Goal: Task Accomplishment & Management: Manage account settings

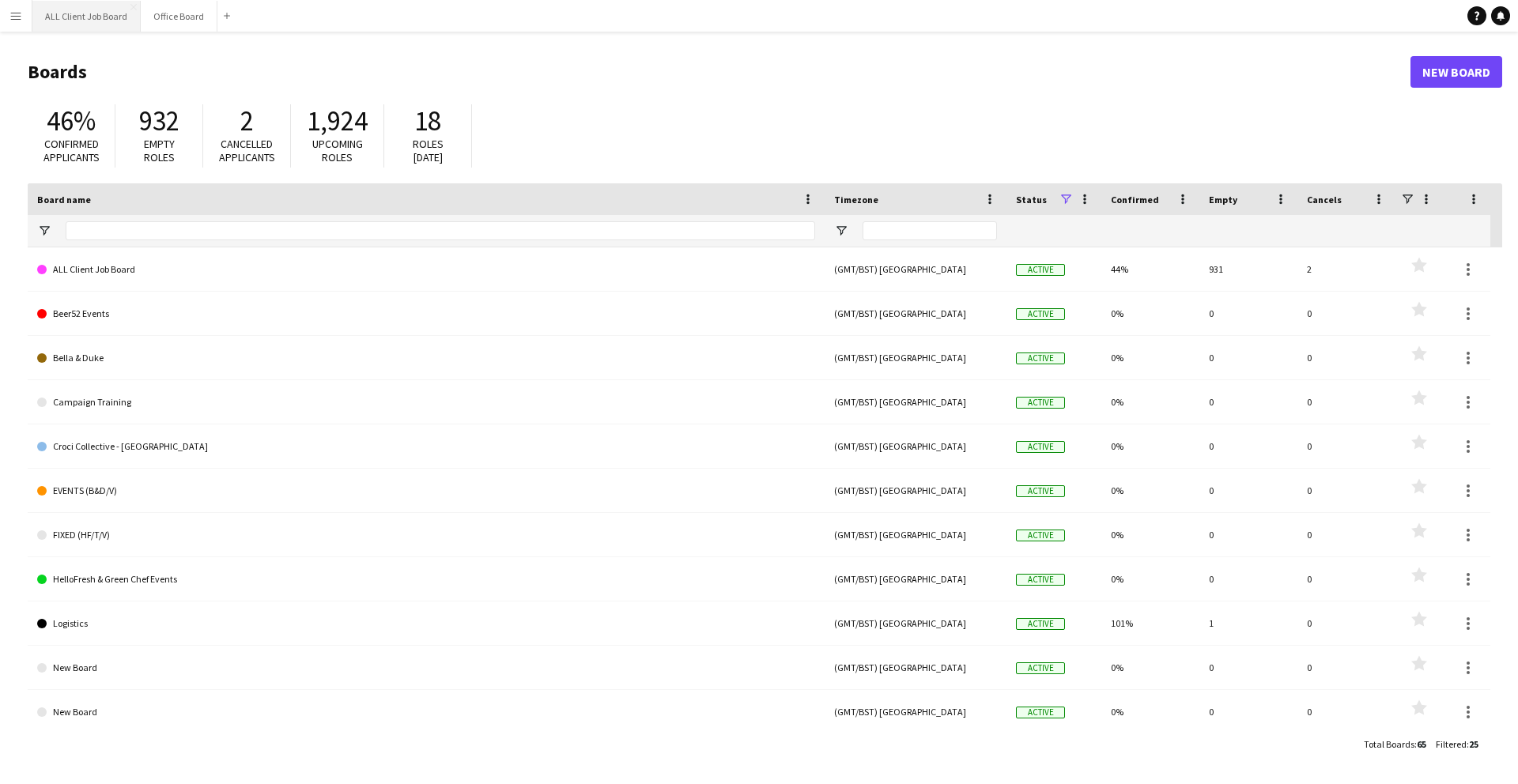
click at [91, 20] on button "ALL Client Job Board Close" at bounding box center [87, 16] width 108 height 31
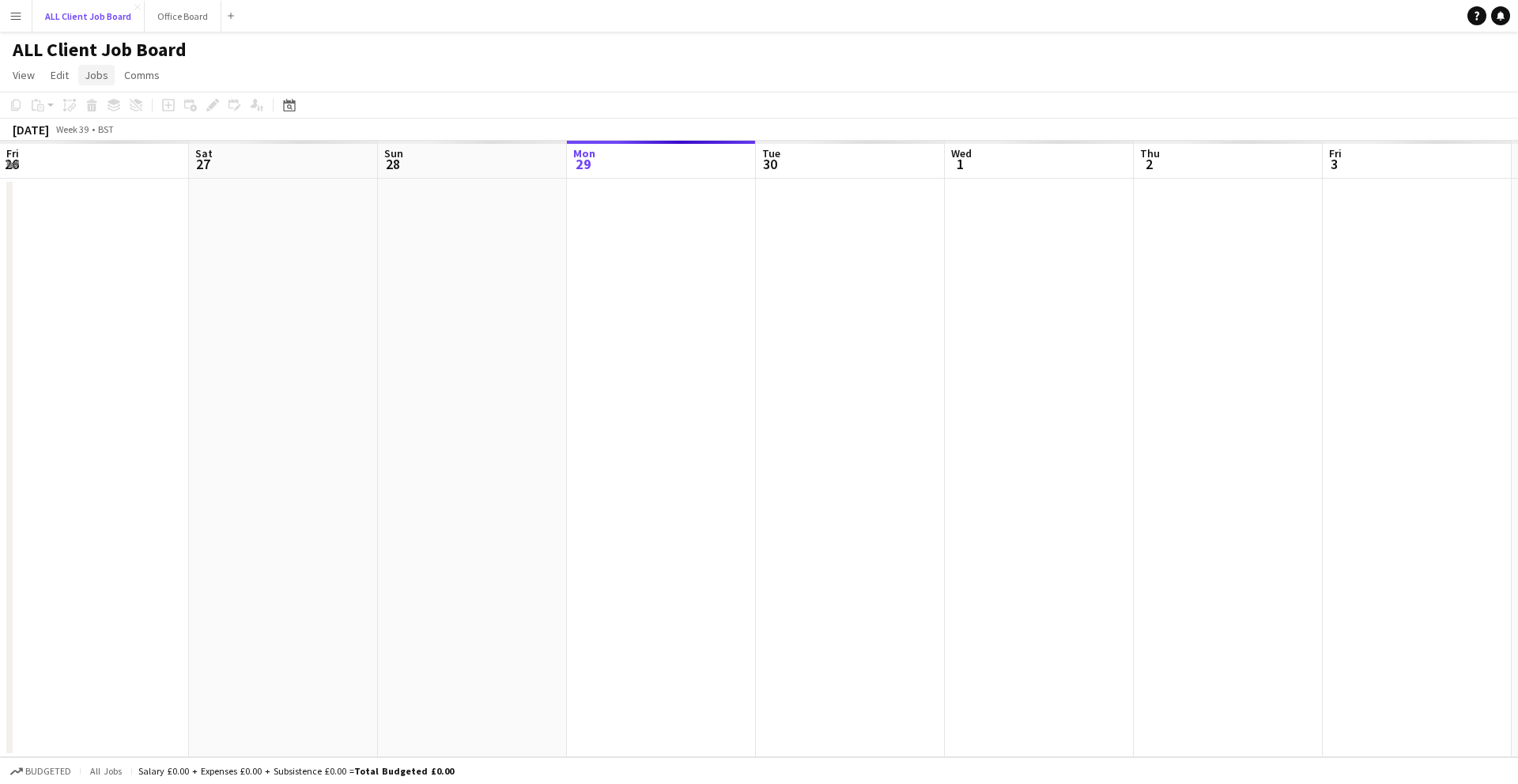
scroll to position [0, 378]
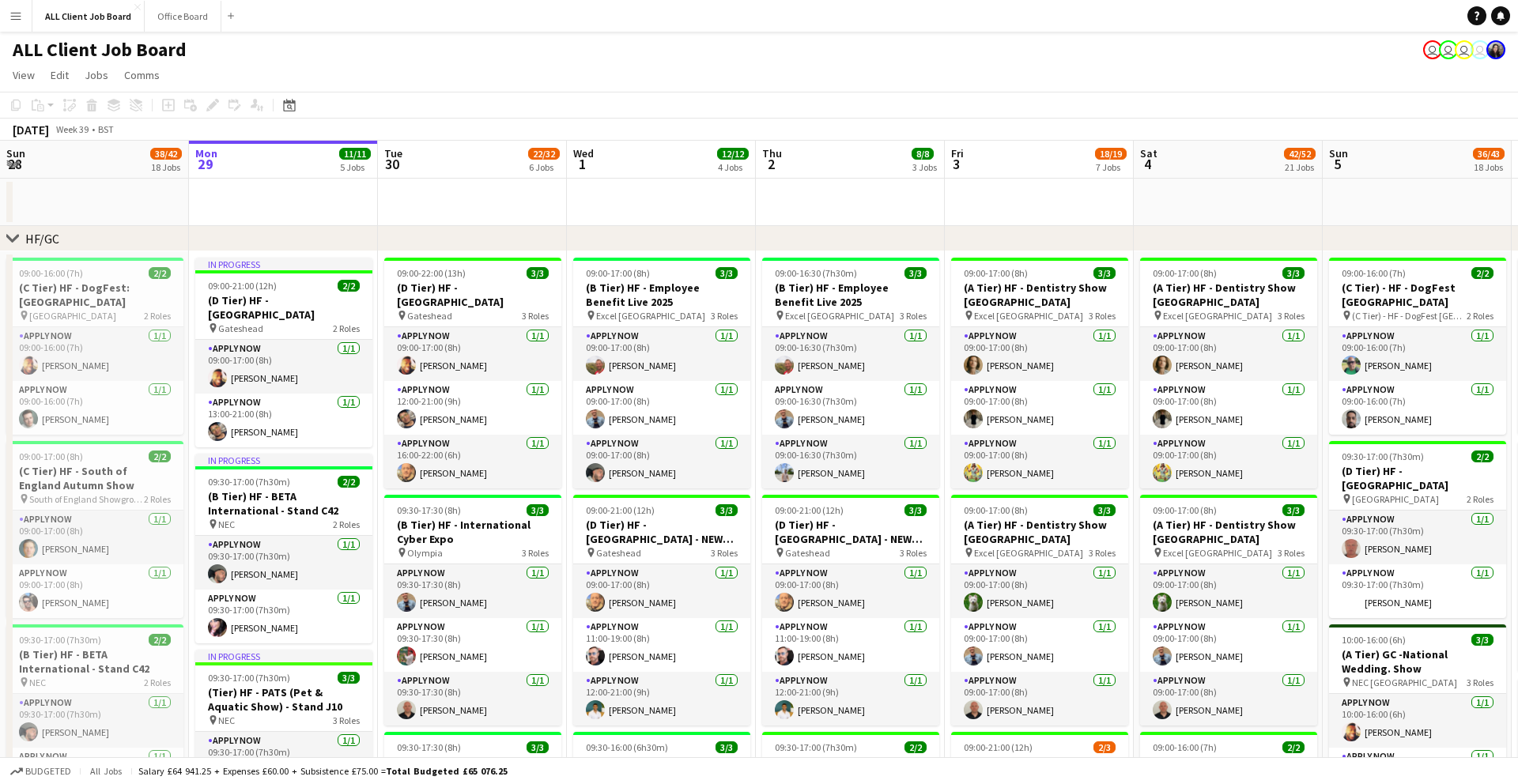
click at [10, 21] on app-icon "Menu" at bounding box center [16, 16] width 13 height 13
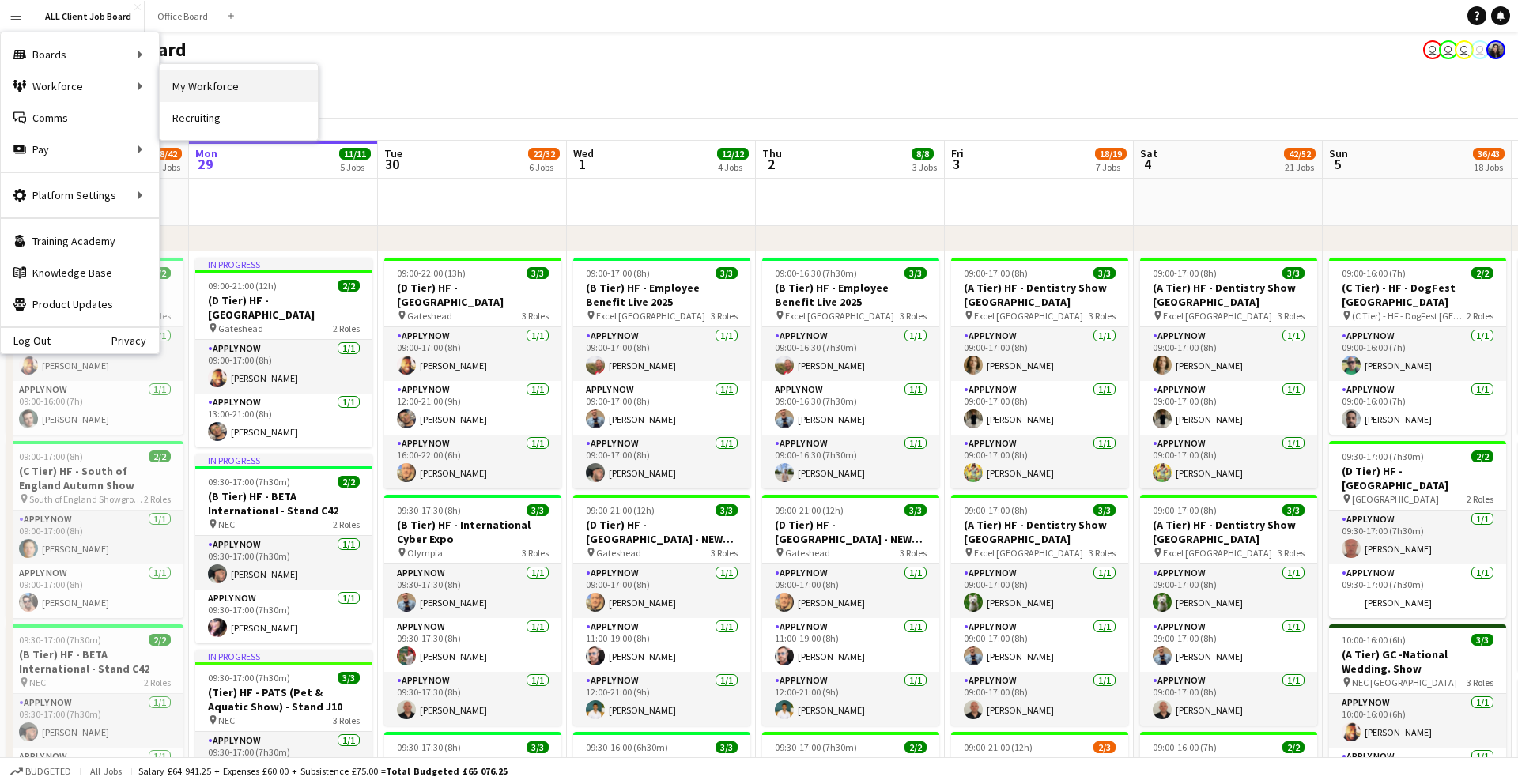
click at [191, 88] on link "My Workforce" at bounding box center [239, 86] width 158 height 32
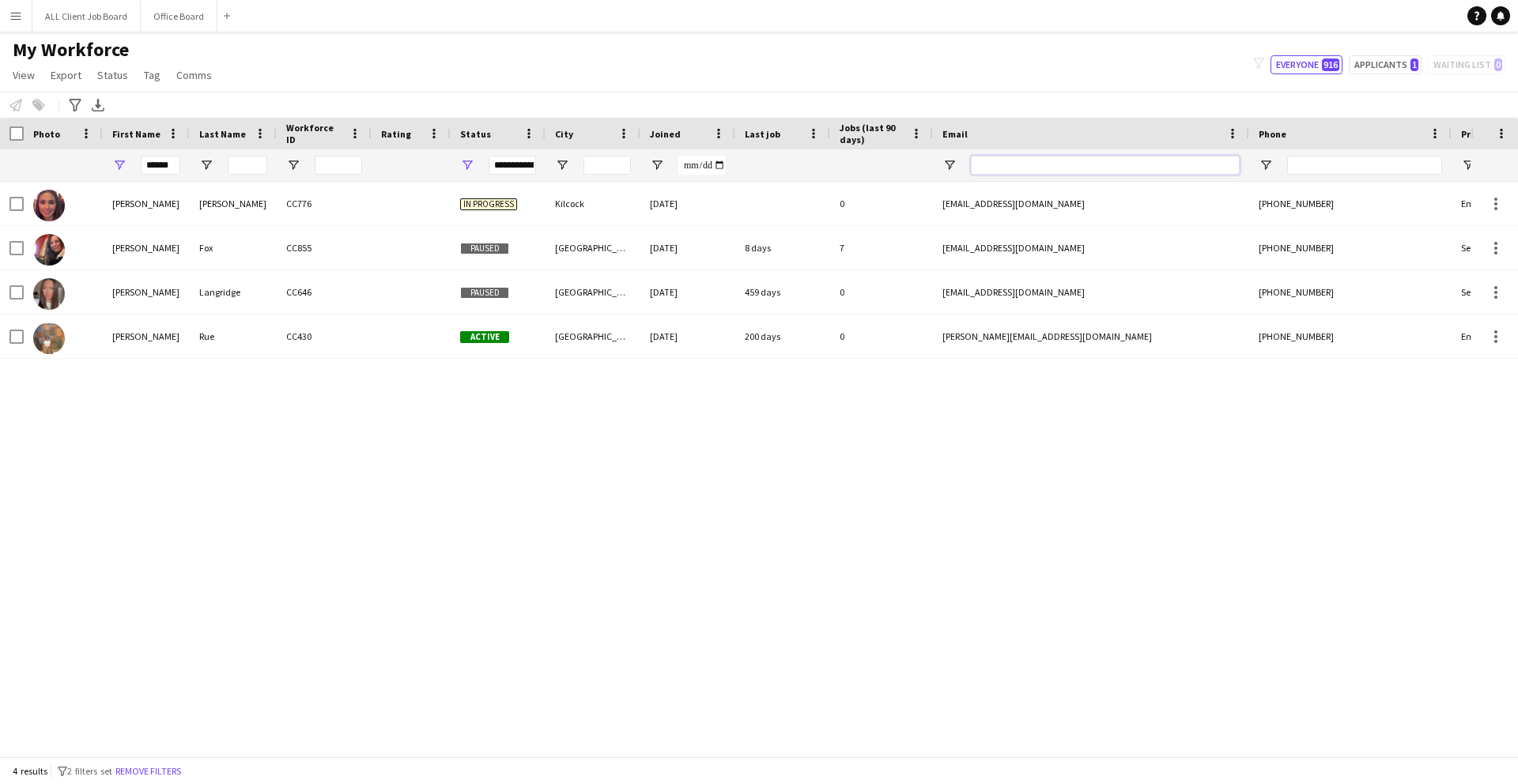
click at [1090, 159] on input "Email Filter Input" at bounding box center [1106, 165] width 269 height 19
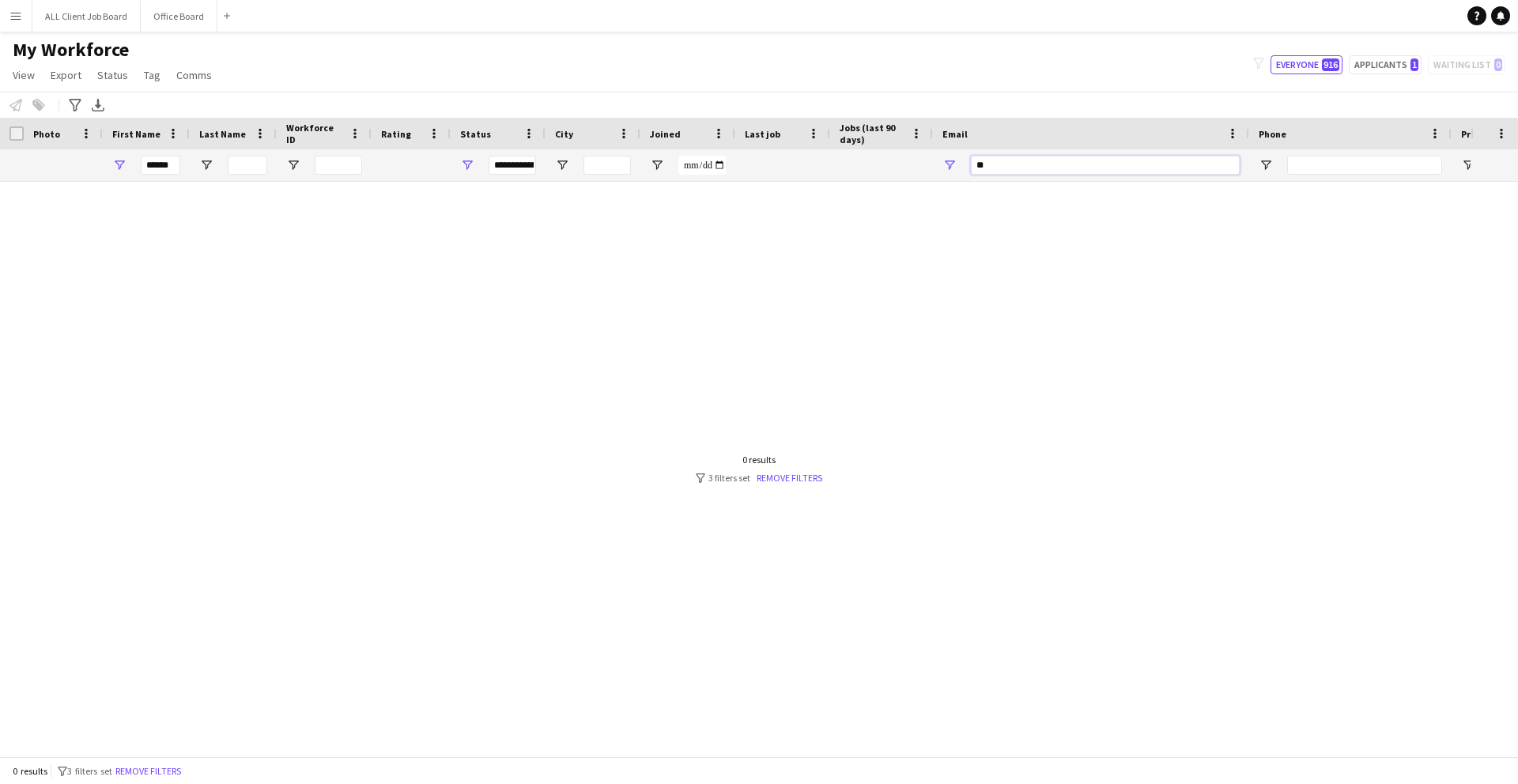
type input "*"
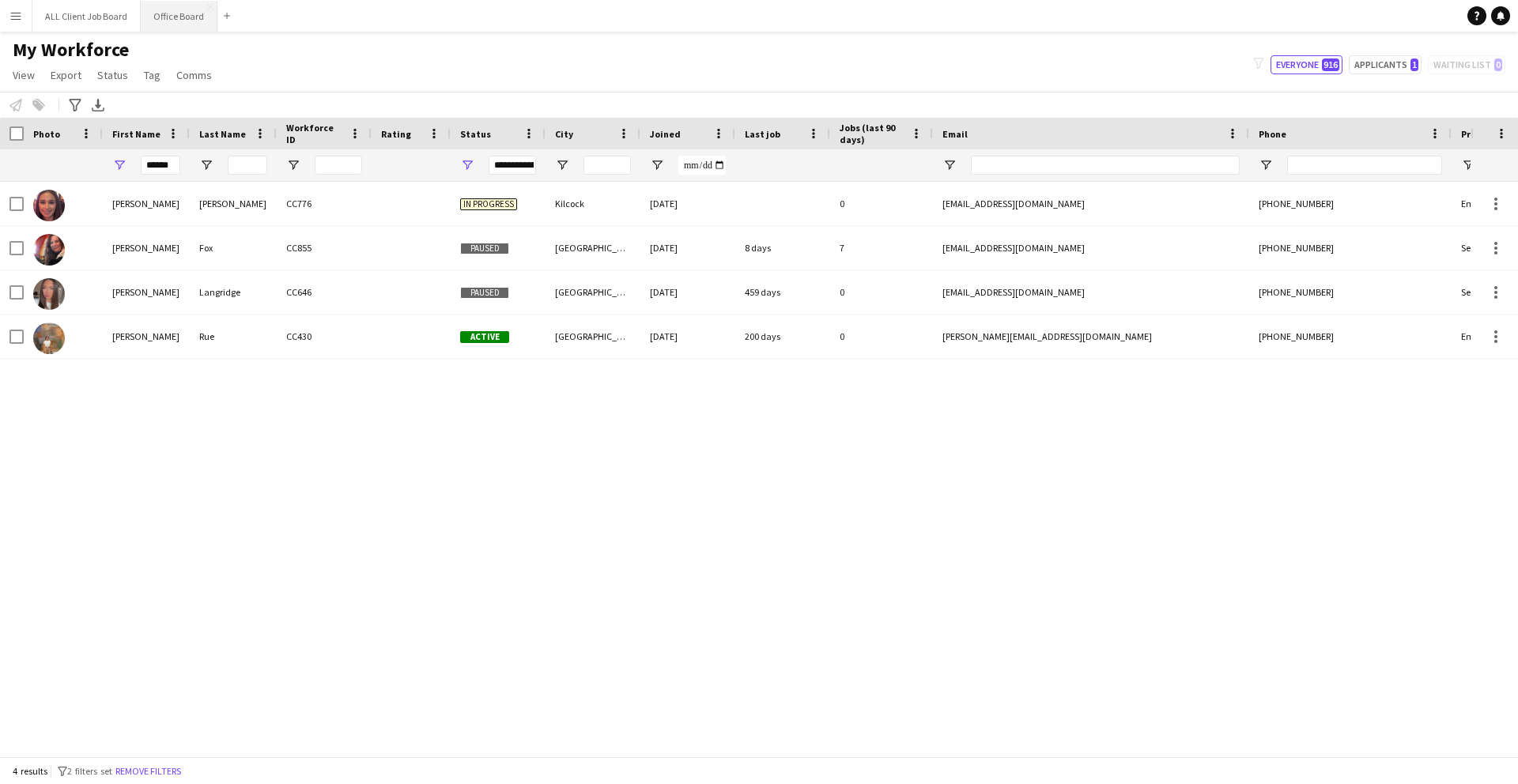
click at [169, 18] on button "Office Board Close" at bounding box center [179, 16] width 76 height 31
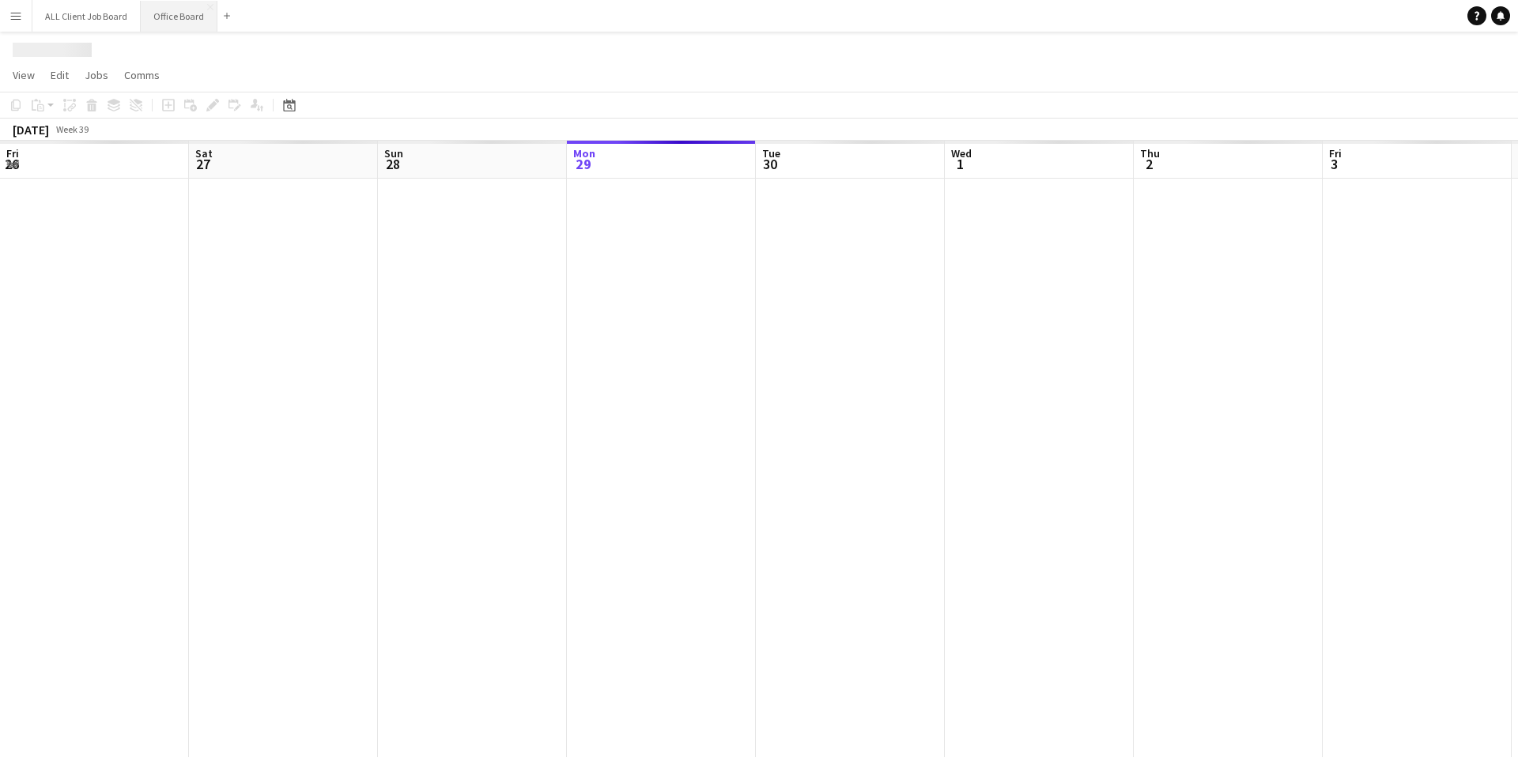
scroll to position [0, 378]
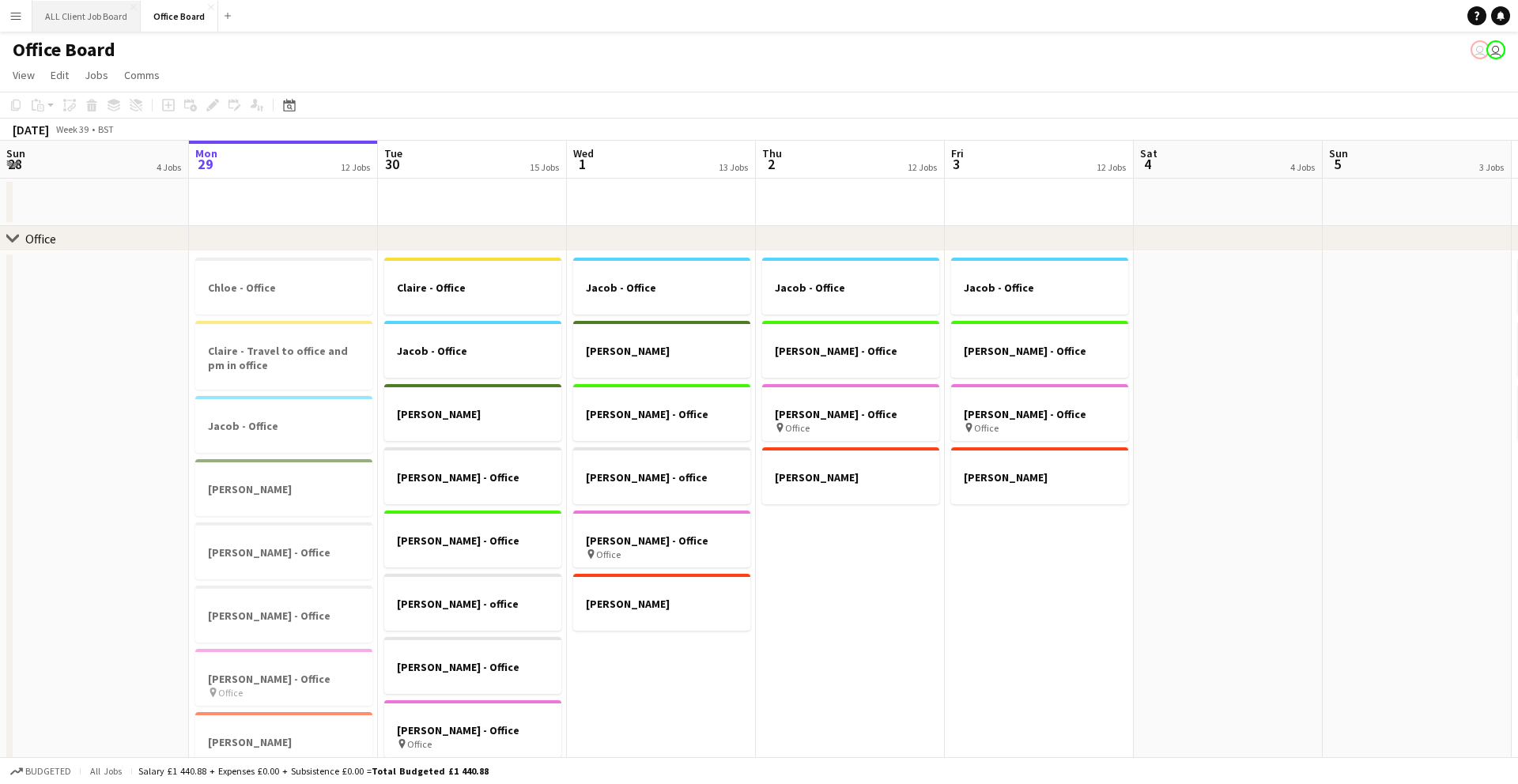
click at [91, 17] on button "ALL Client Job Board Close" at bounding box center [87, 16] width 108 height 31
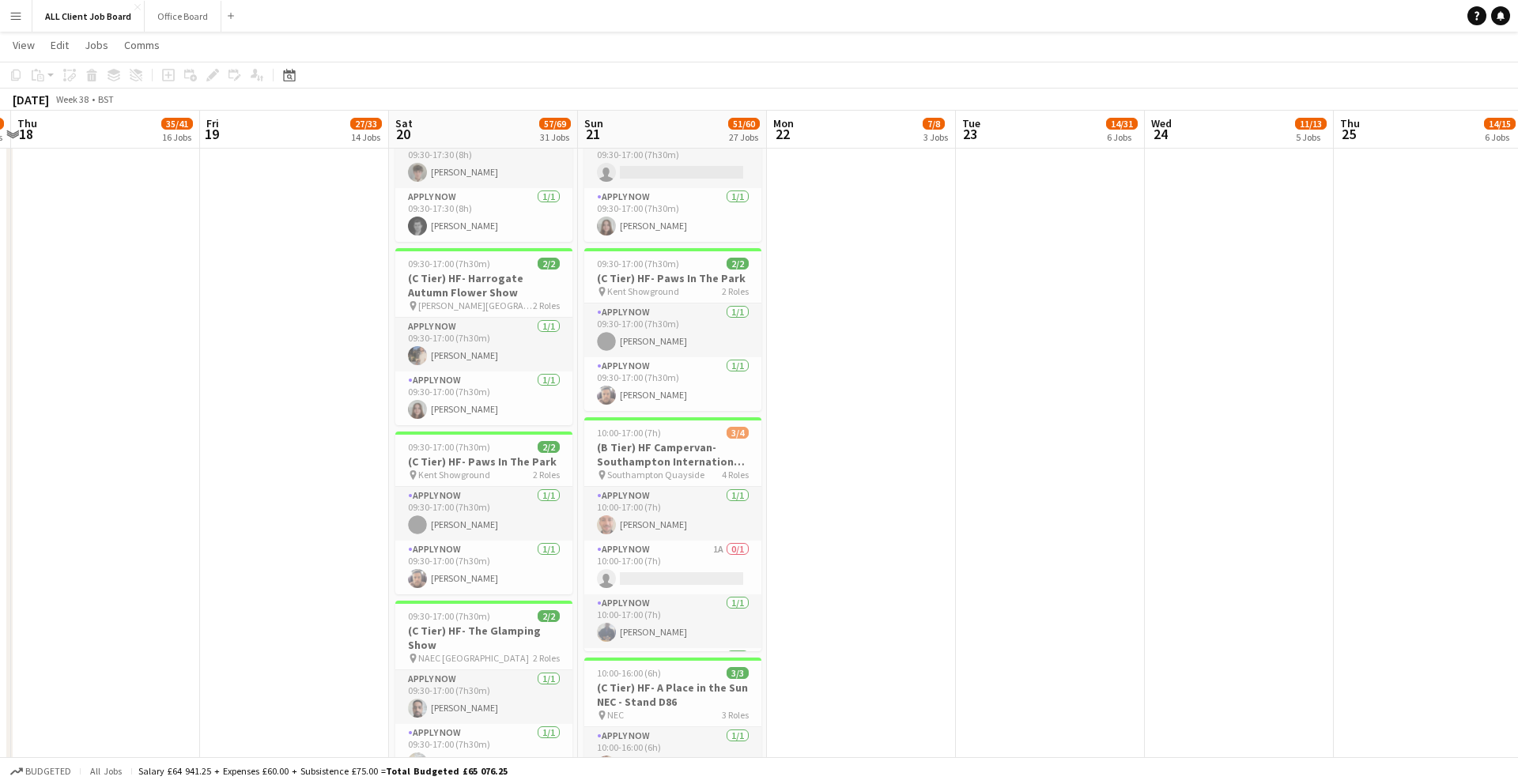
scroll to position [0, 340]
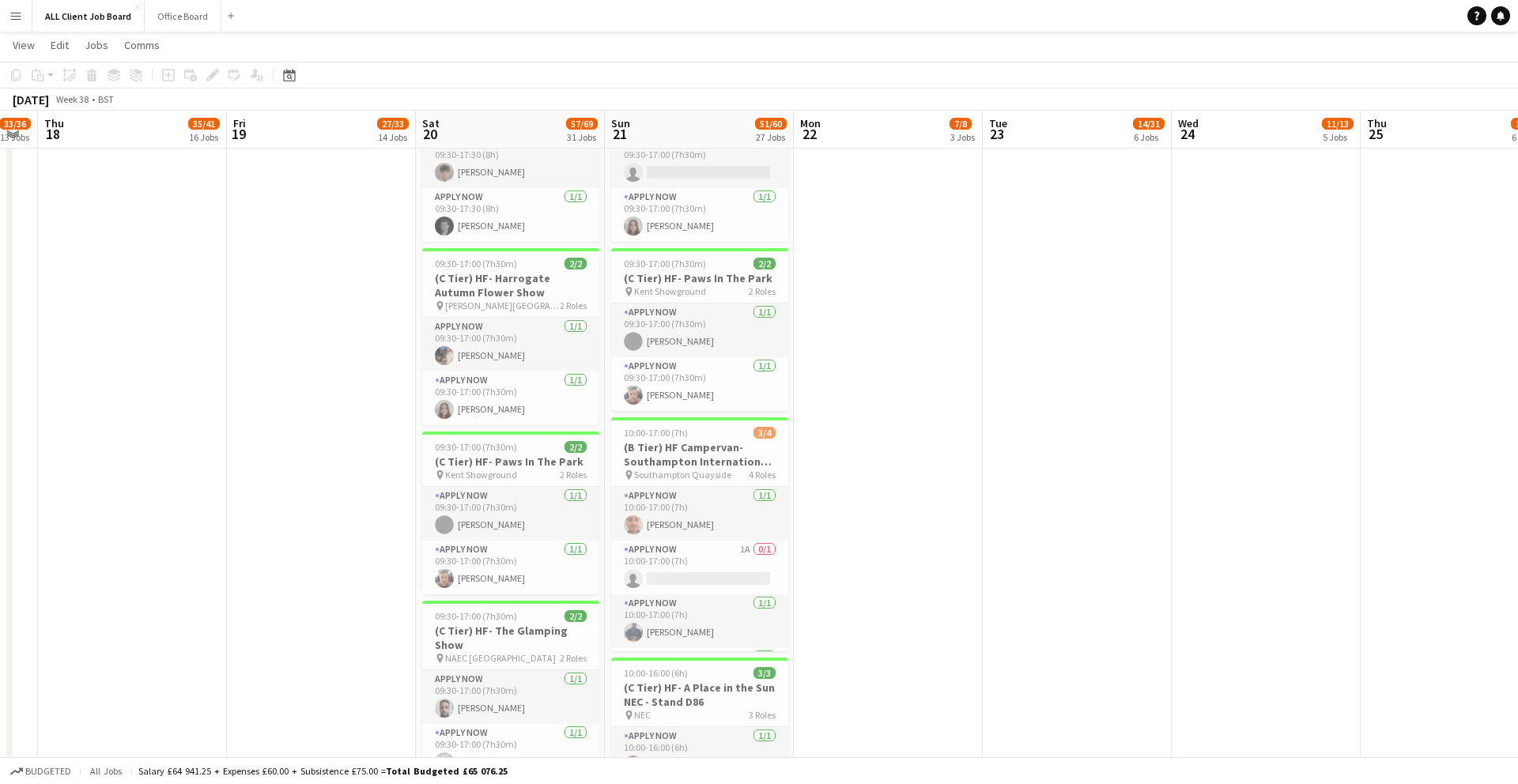
click at [19, 12] on app-icon "Menu" at bounding box center [16, 16] width 13 height 13
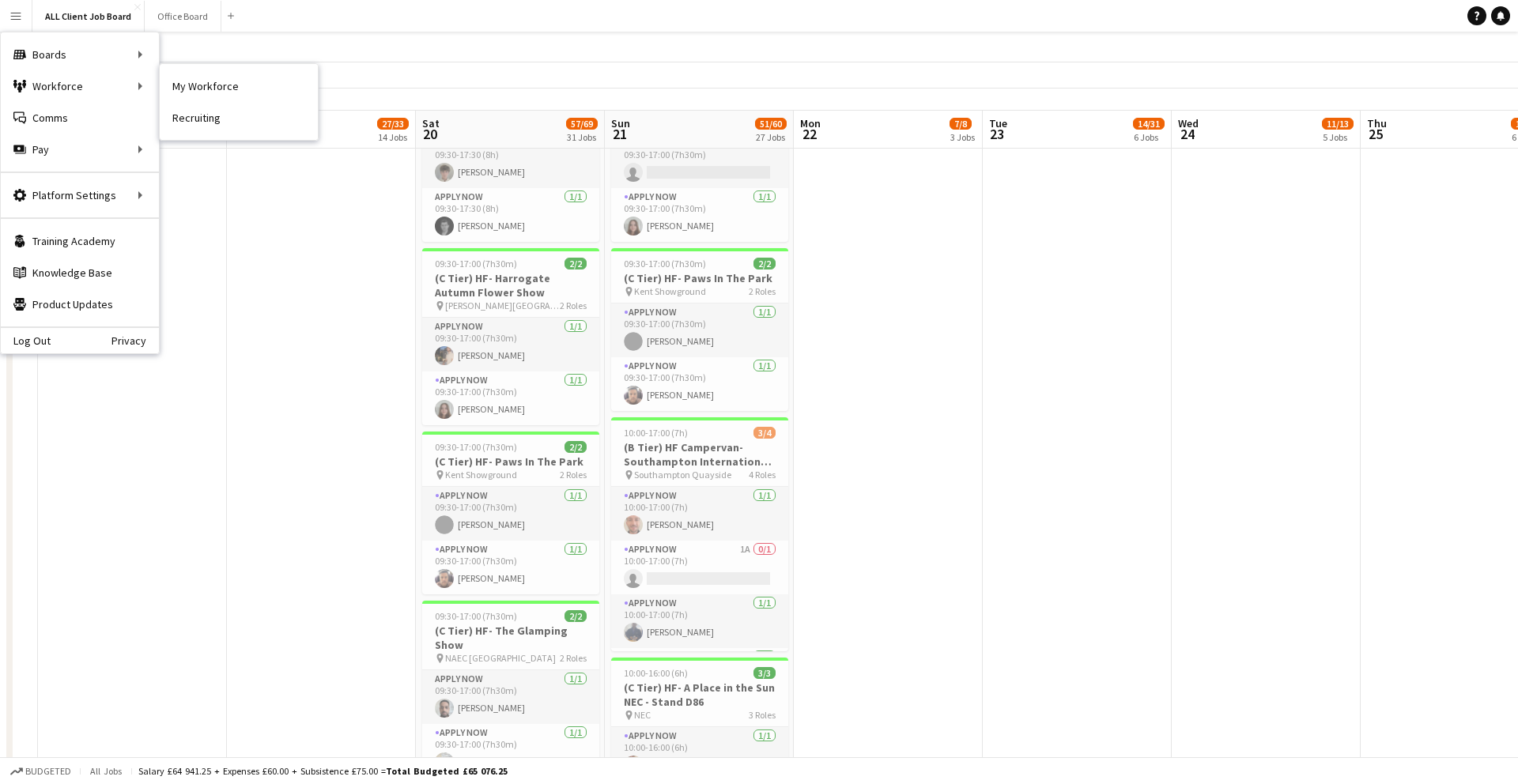
click at [156, 80] on div "Workforce Workforce" at bounding box center [80, 86] width 158 height 32
click at [284, 83] on link "My Workforce" at bounding box center [239, 86] width 158 height 32
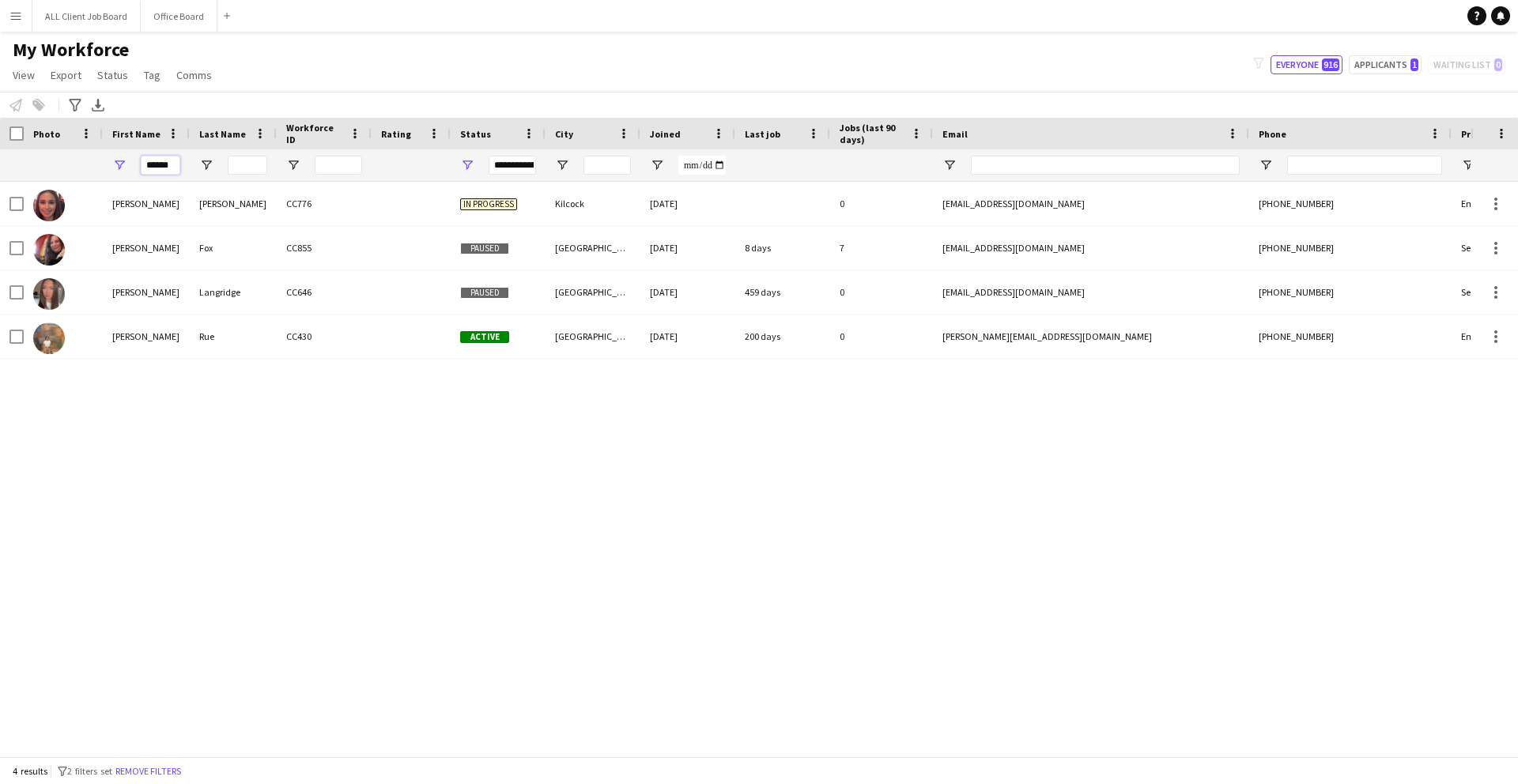
drag, startPoint x: 175, startPoint y: 164, endPoint x: 183, endPoint y: 166, distance: 8.2
click at [178, 165] on input "******" at bounding box center [161, 165] width 40 height 19
type input "*"
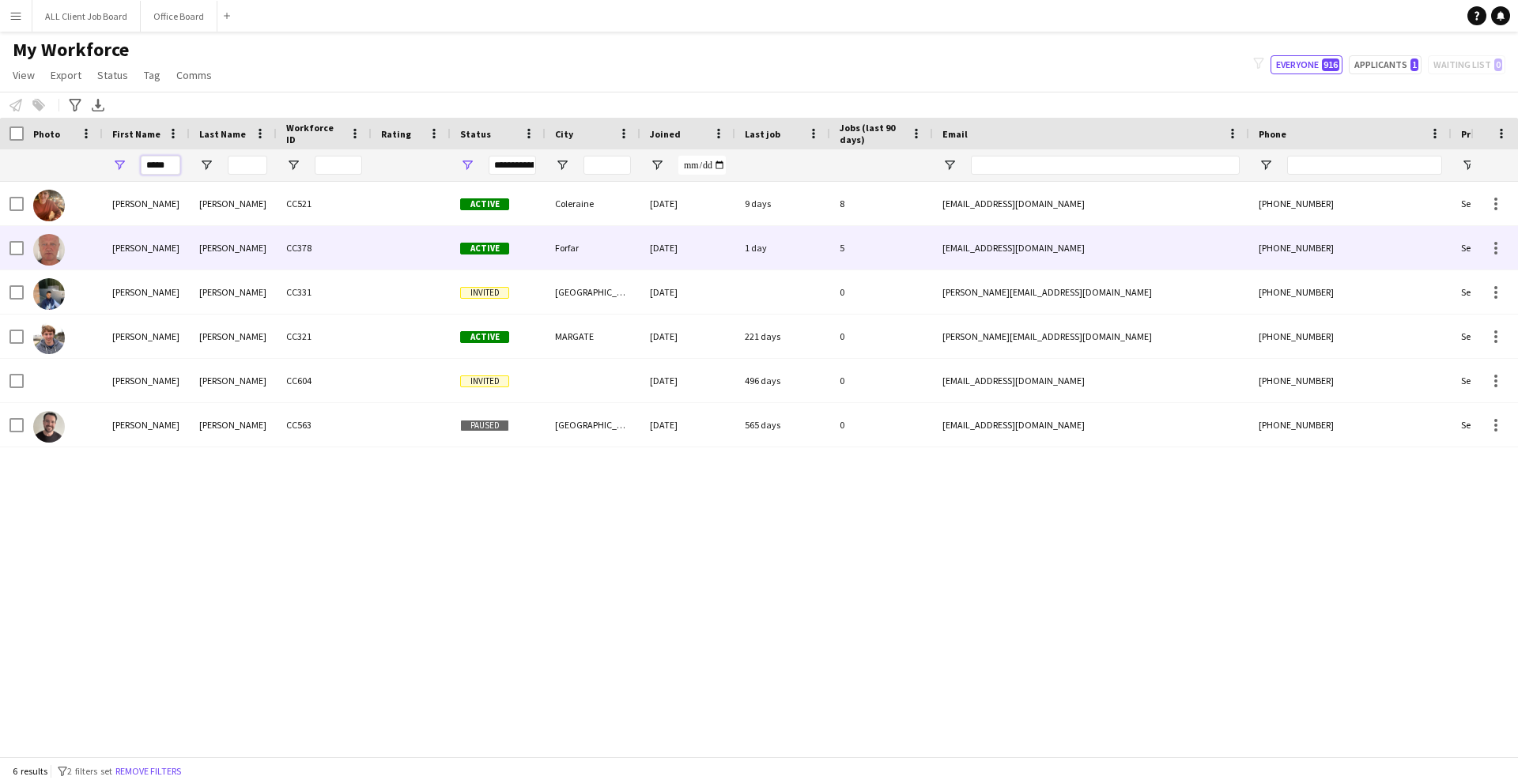
type input "*****"
click at [152, 244] on div "[PERSON_NAME]" at bounding box center [146, 247] width 87 height 44
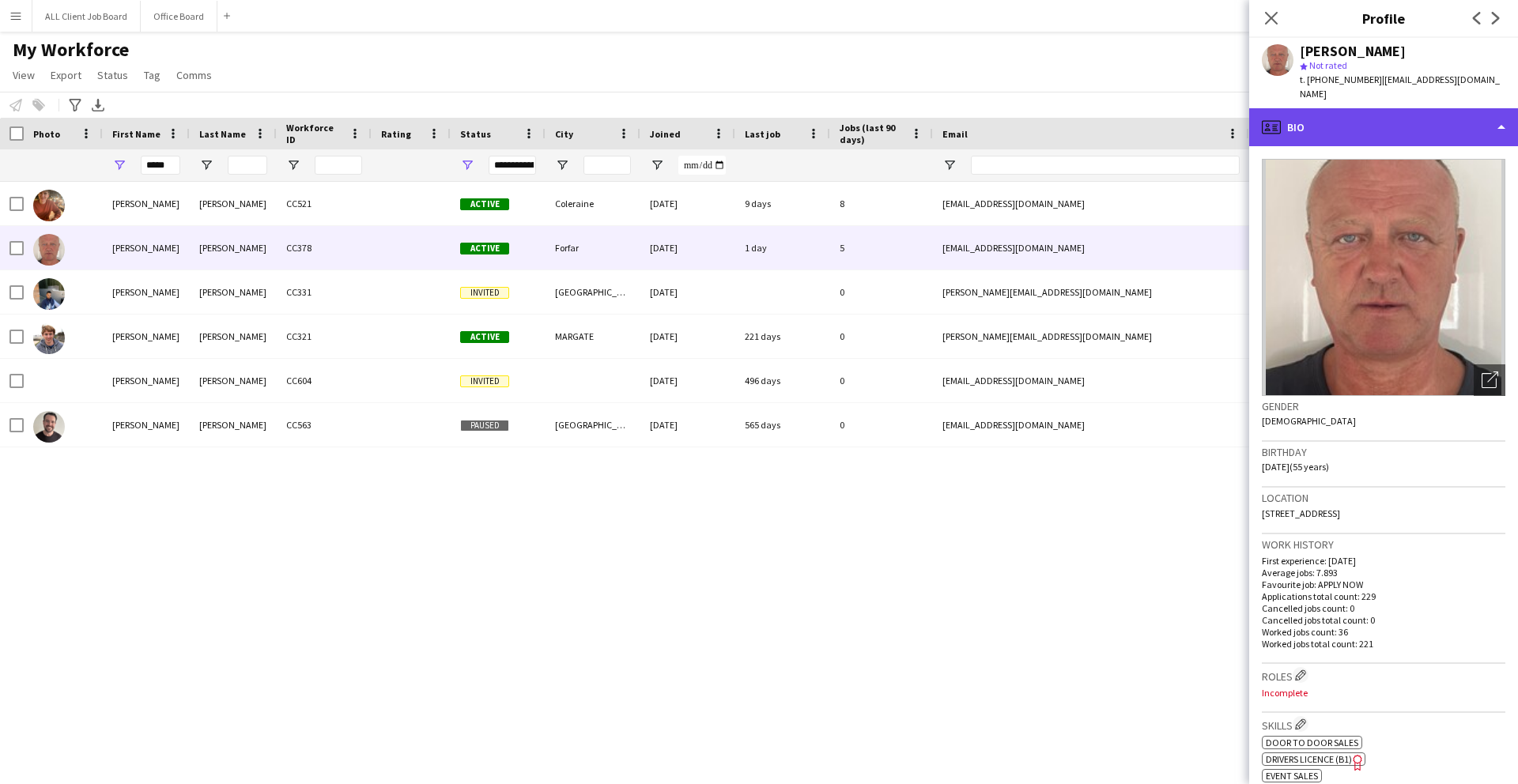
click at [1369, 111] on div "profile Bio" at bounding box center [1384, 127] width 269 height 38
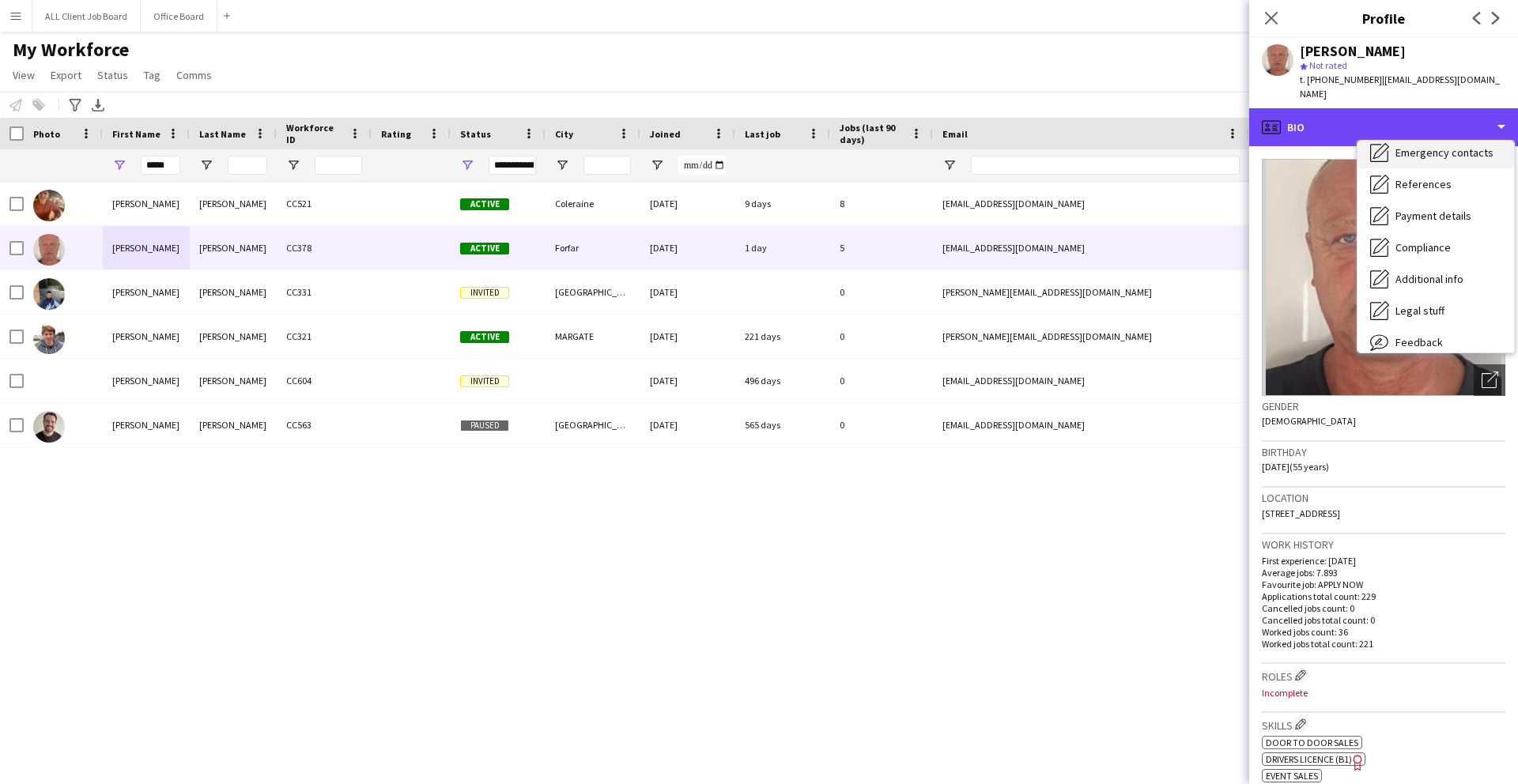
scroll to position [180, 0]
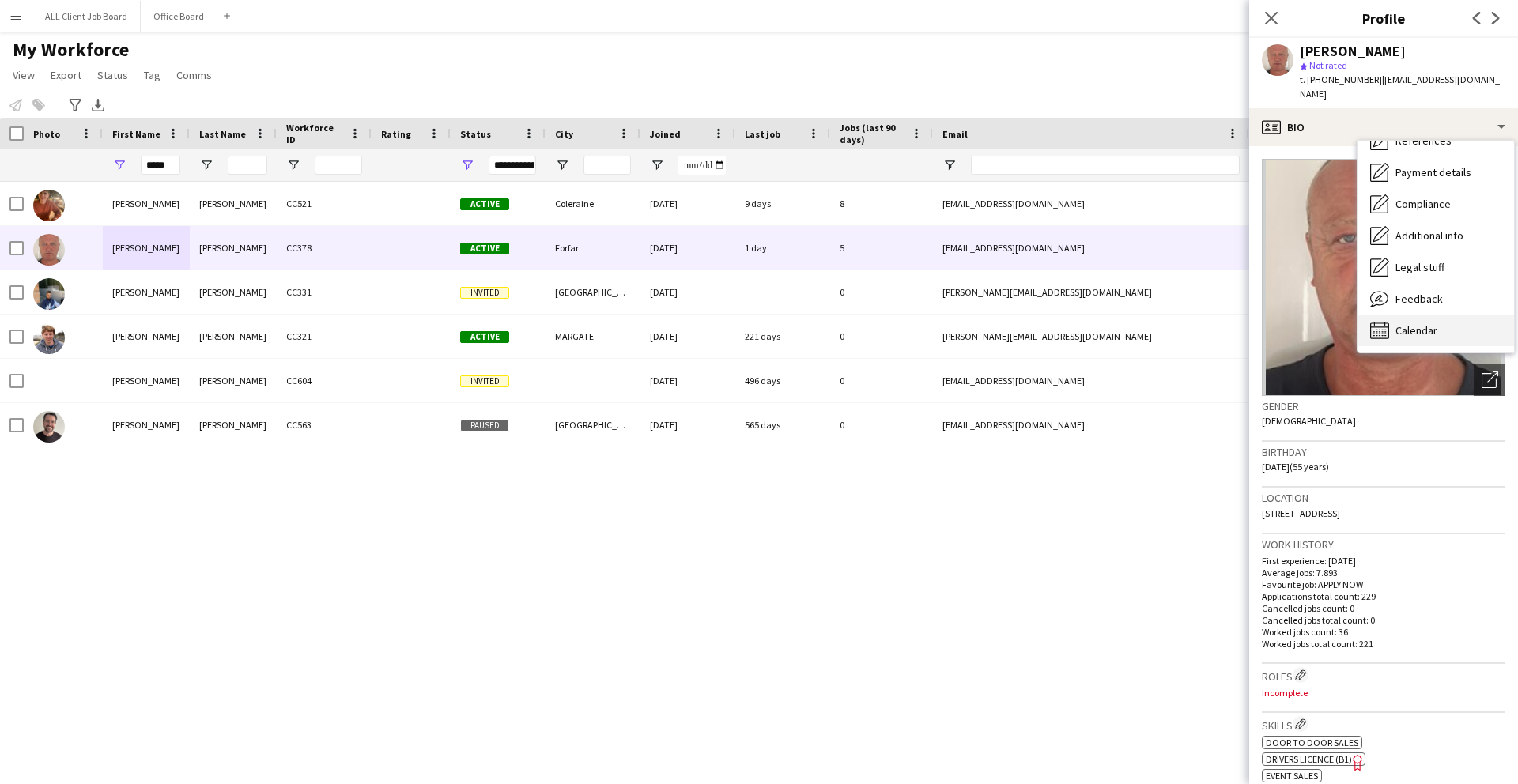
click at [1411, 324] on span "Calendar" at bounding box center [1416, 331] width 42 height 14
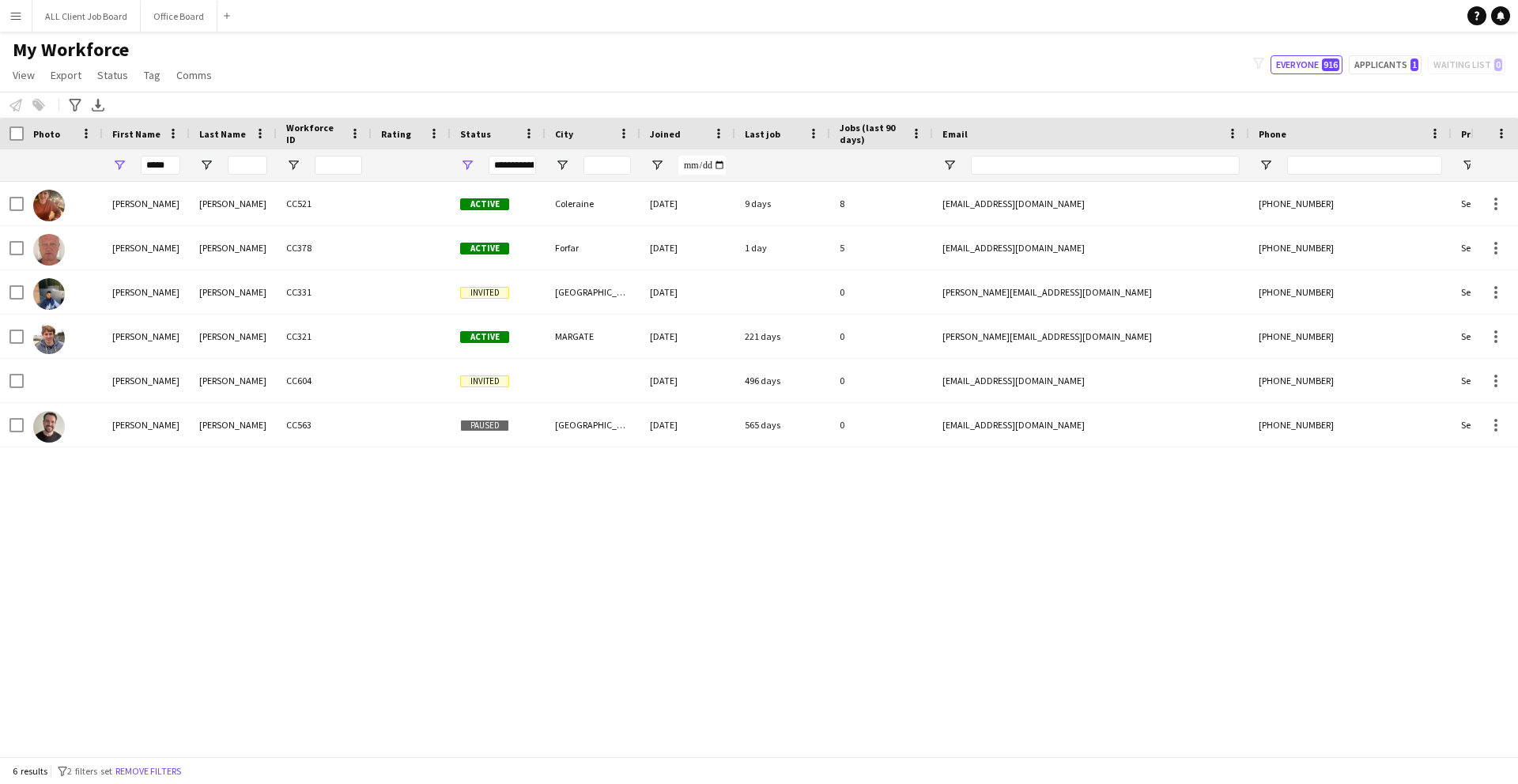
click at [19, 17] on app-icon "Menu" at bounding box center [16, 16] width 13 height 13
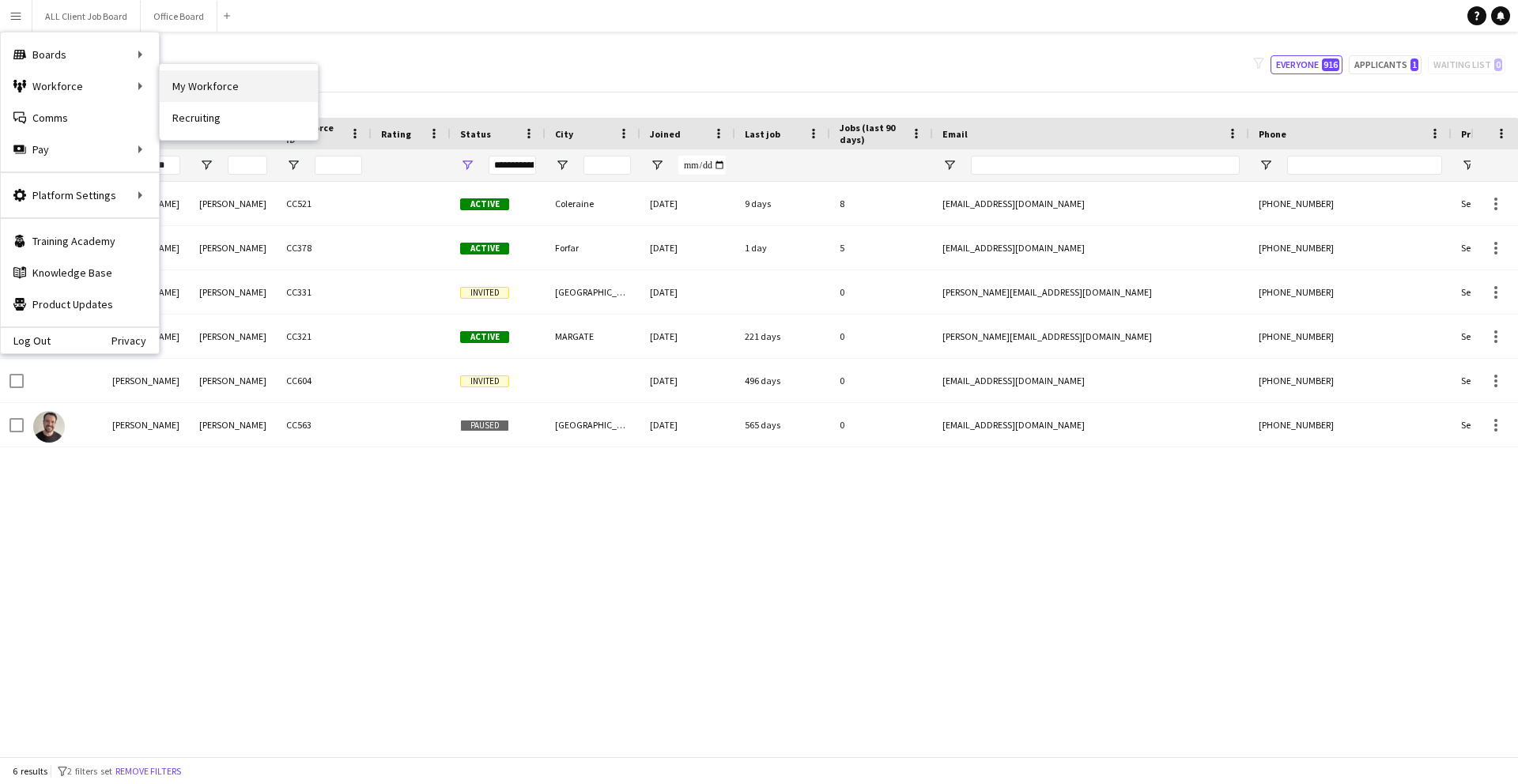
click at [206, 87] on link "My Workforce" at bounding box center [239, 86] width 158 height 32
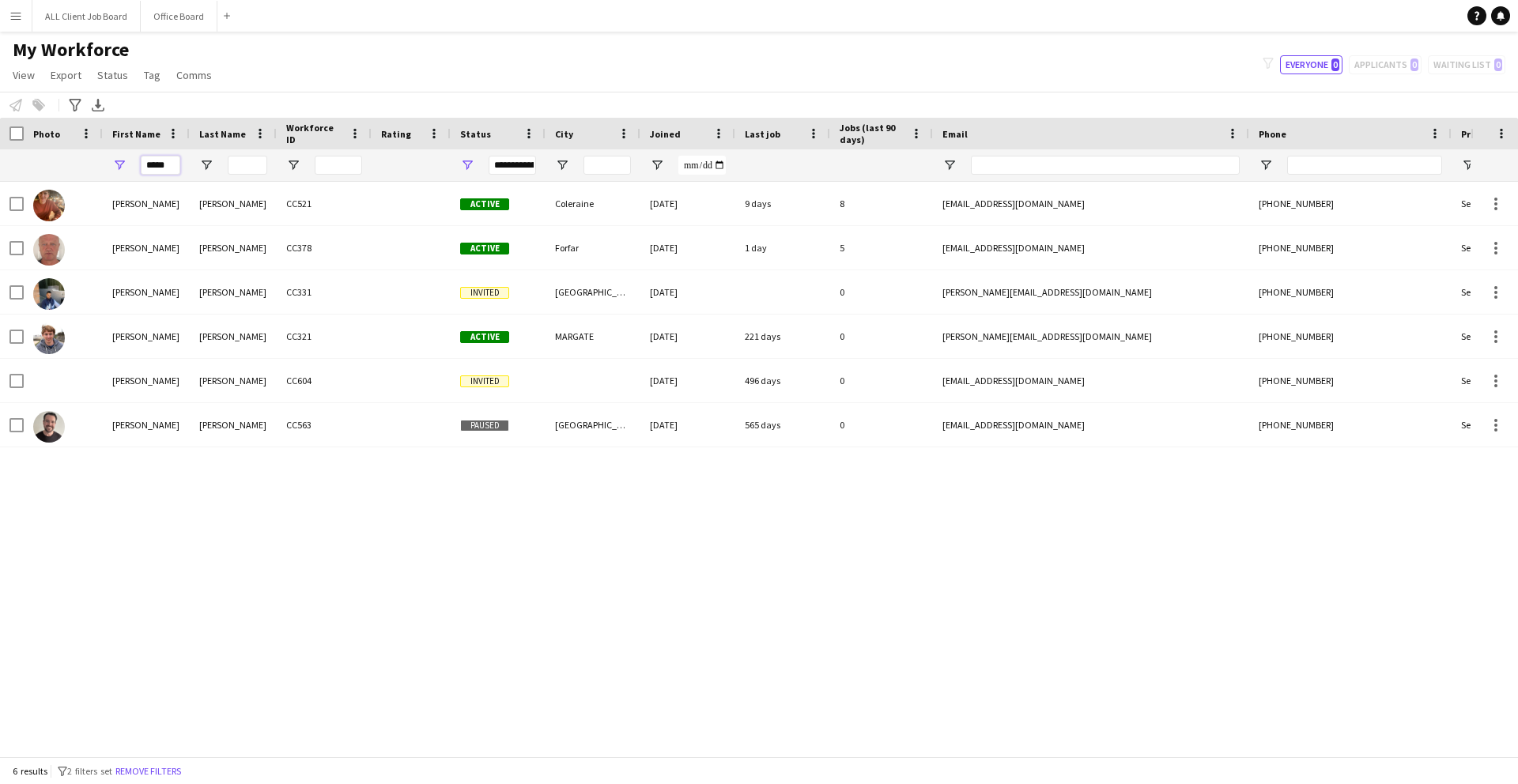
click at [172, 167] on input "*****" at bounding box center [161, 165] width 40 height 19
type input "*"
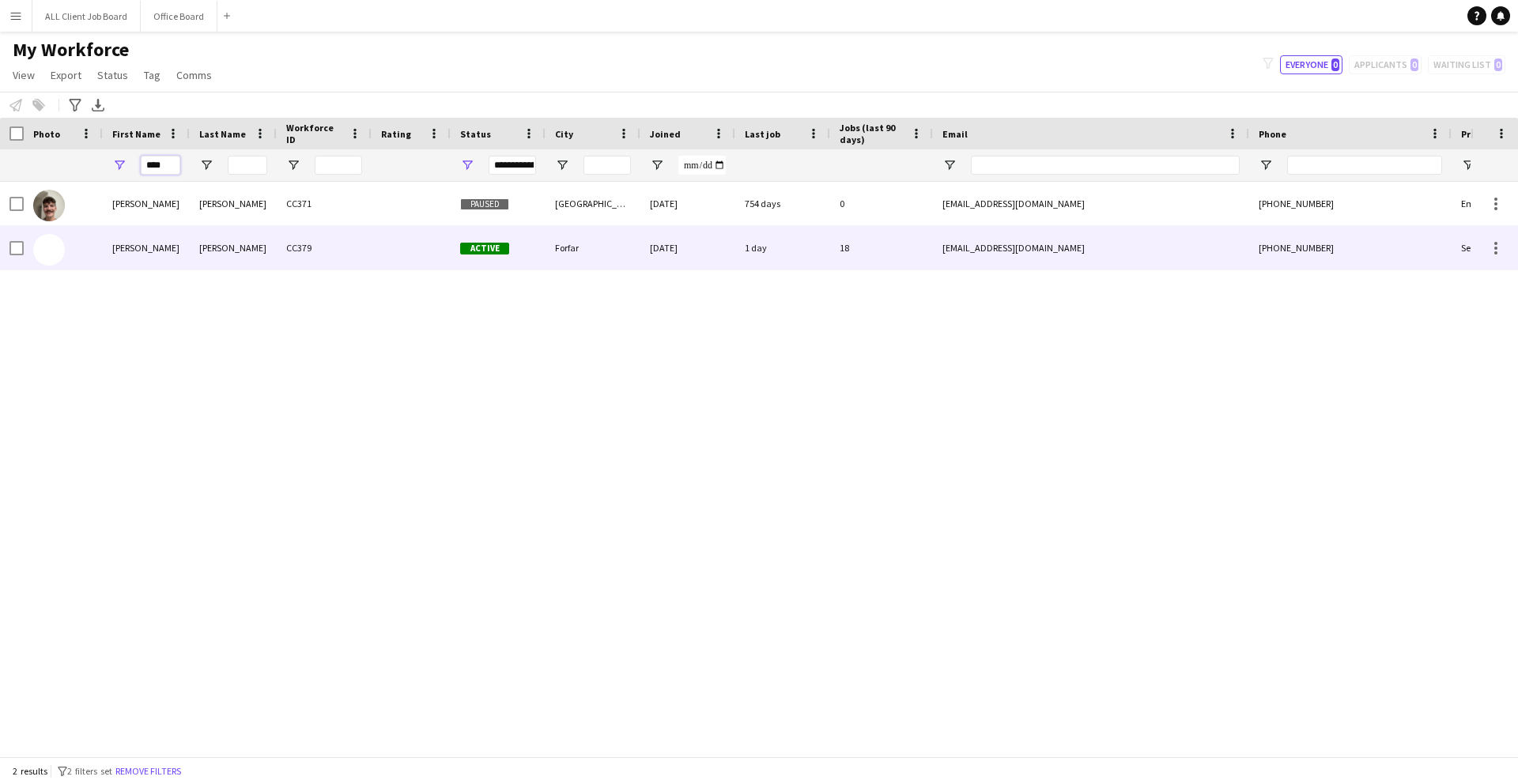
type input "****"
click at [241, 241] on div "[PERSON_NAME]" at bounding box center [233, 247] width 87 height 44
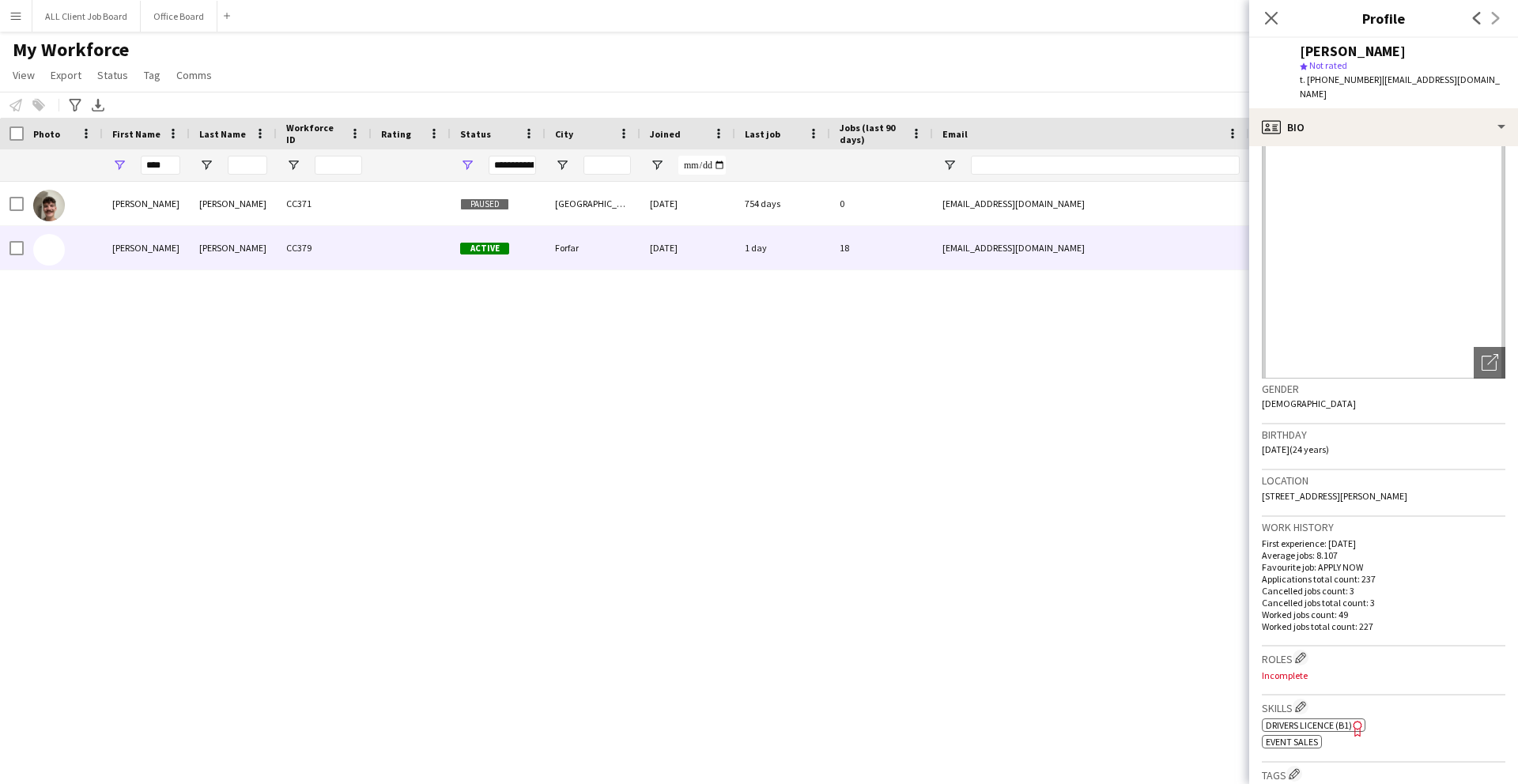
scroll to position [21, 0]
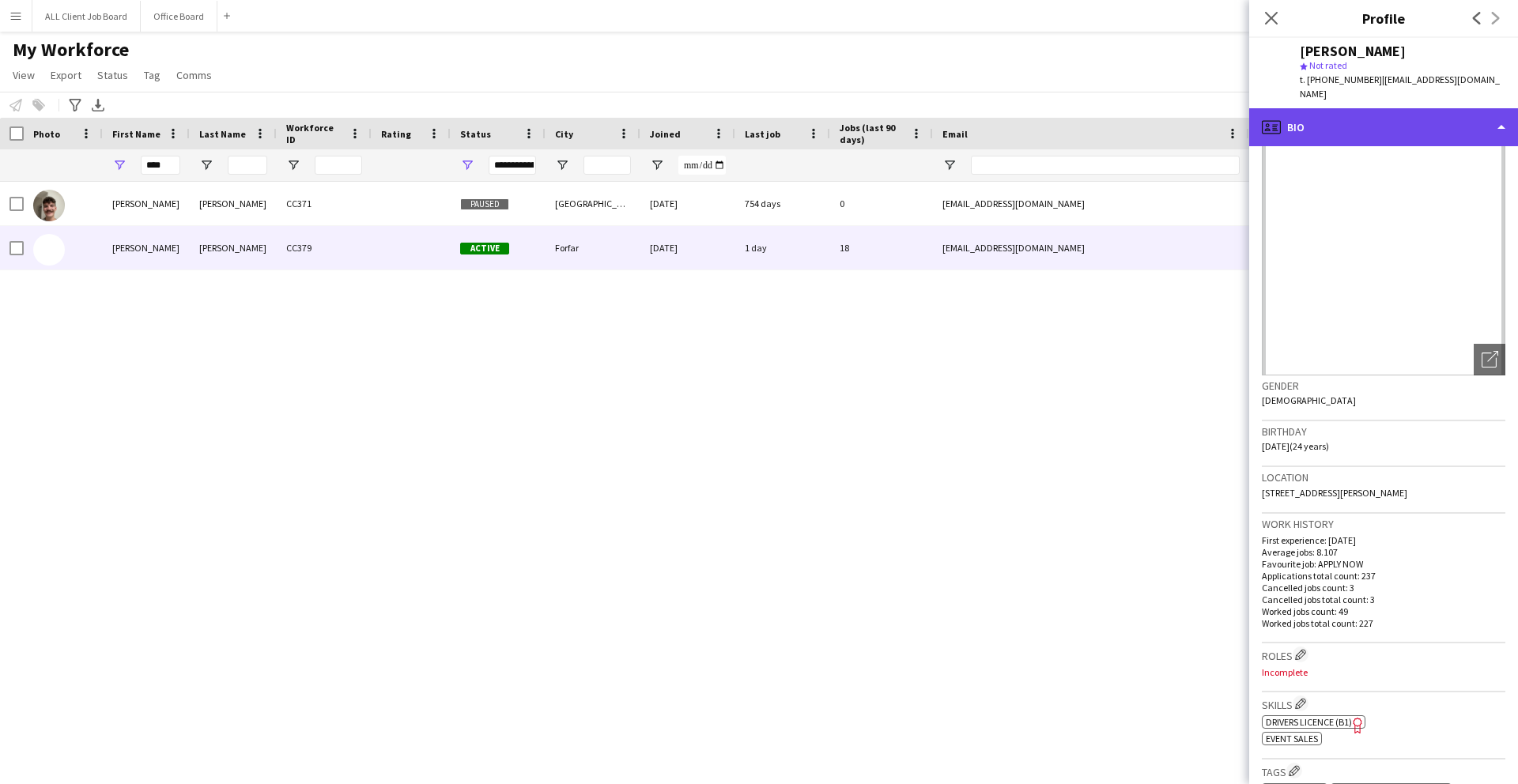
click at [1327, 115] on div "profile Bio" at bounding box center [1384, 127] width 269 height 38
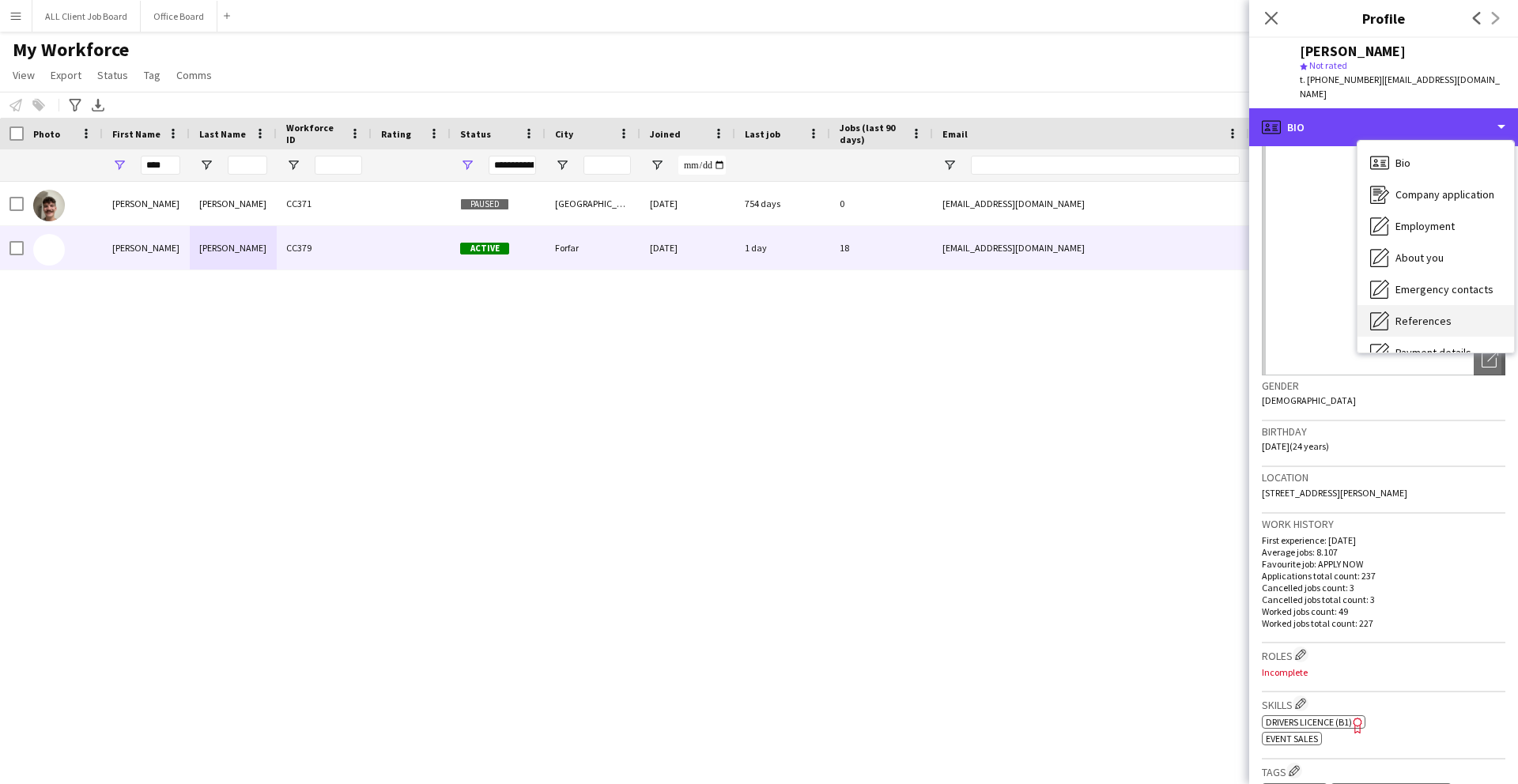
scroll to position [180, 0]
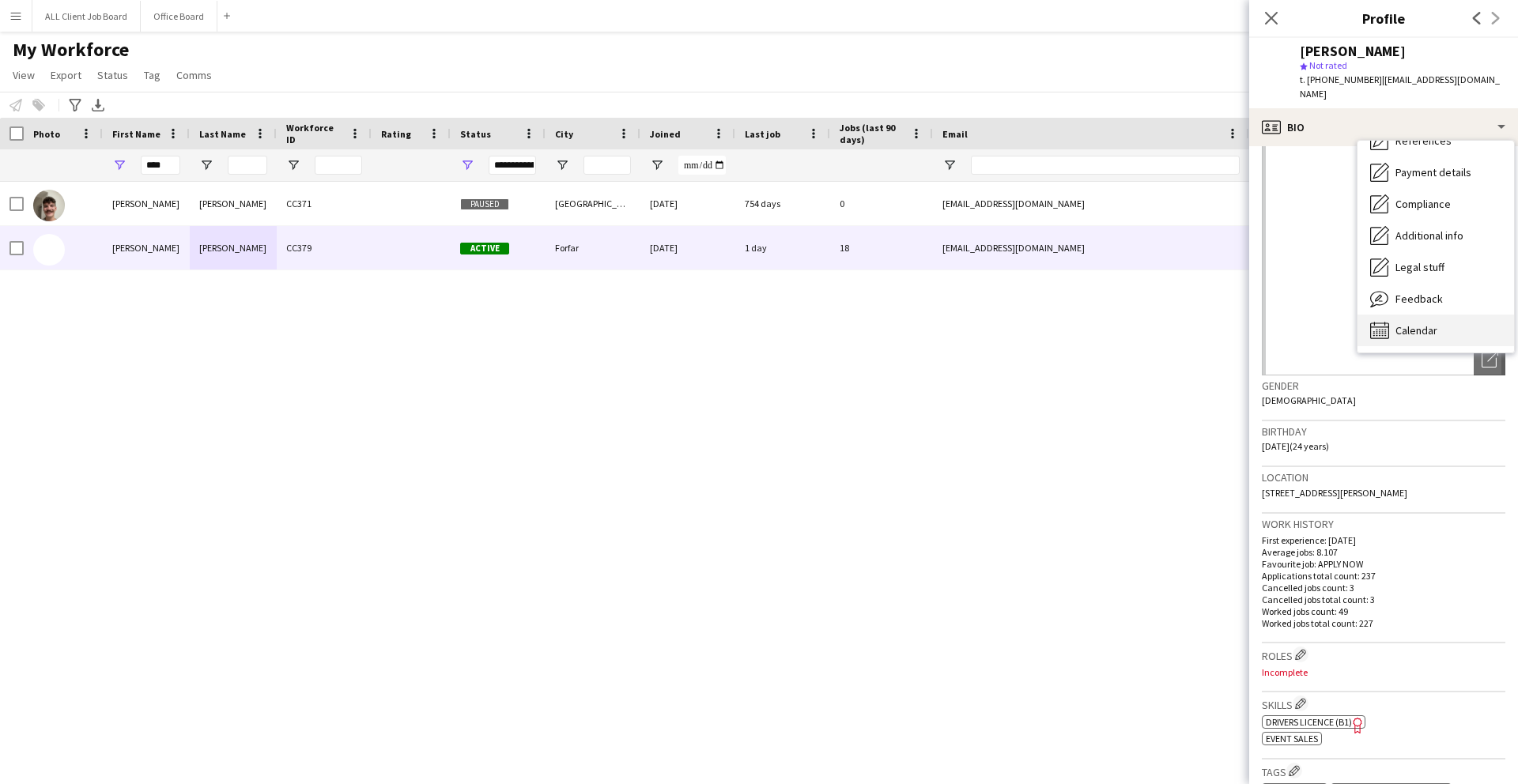
click at [1406, 324] on span "Calendar" at bounding box center [1416, 331] width 42 height 14
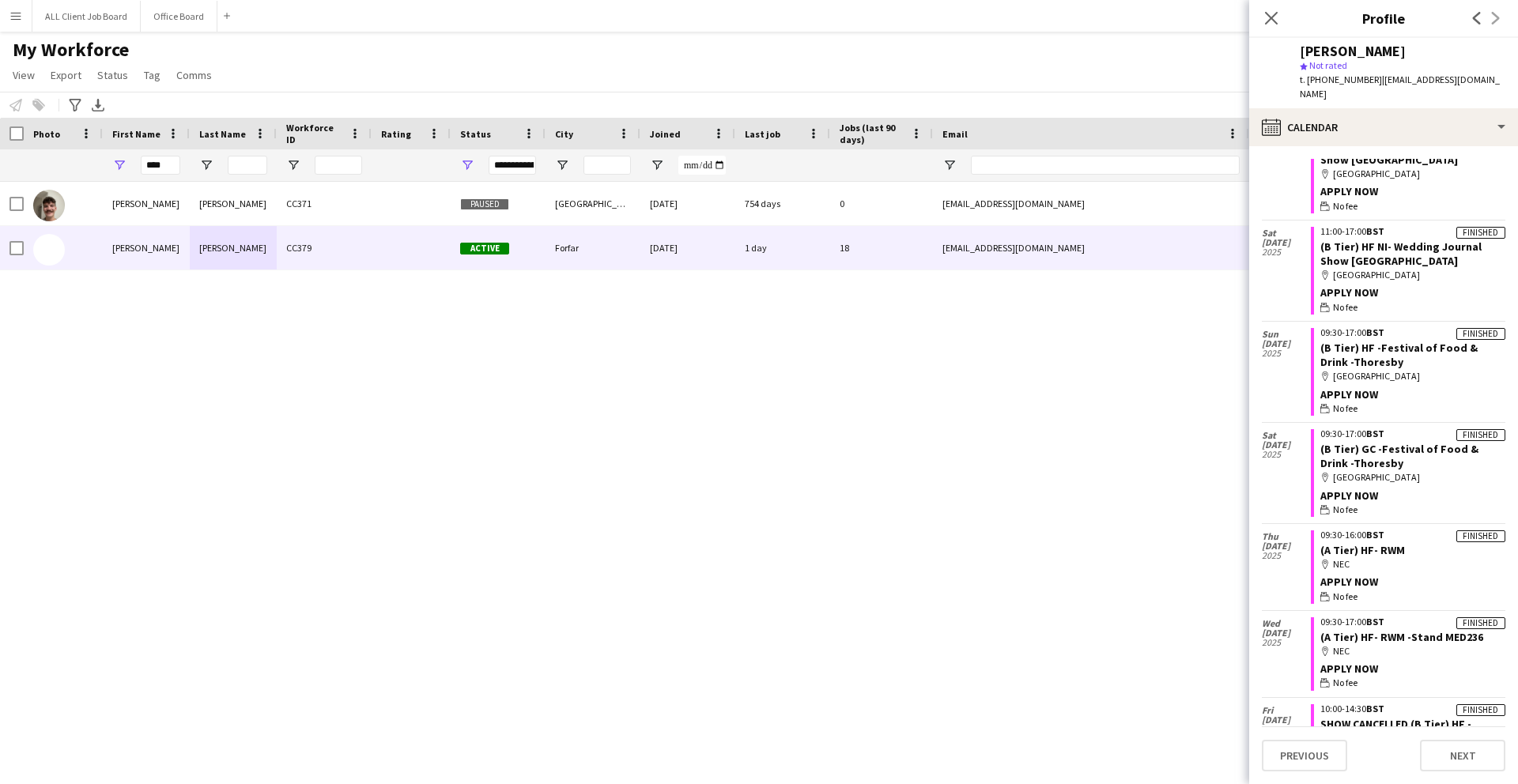
scroll to position [3062, 0]
